Goal: Information Seeking & Learning: Learn about a topic

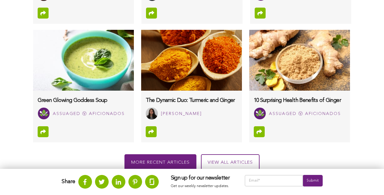
scroll to position [633, 0]
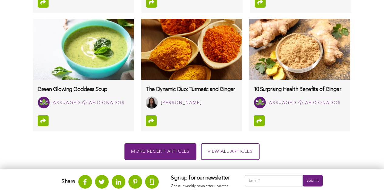
click at [152, 113] on link "The Dynamic Duo: Turmeric and Ginger Syed Bukhari" at bounding box center [191, 96] width 101 height 33
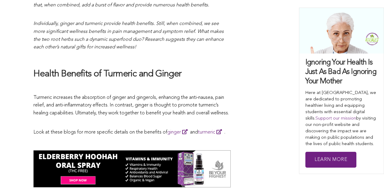
scroll to position [212, 0]
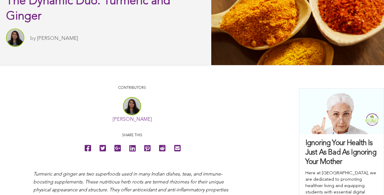
click at [113, 122] on link "[PERSON_NAME]" at bounding box center [132, 119] width 39 height 5
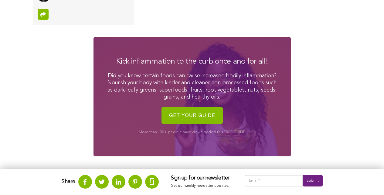
scroll to position [557, 0]
